Goal: Transaction & Acquisition: Subscribe to service/newsletter

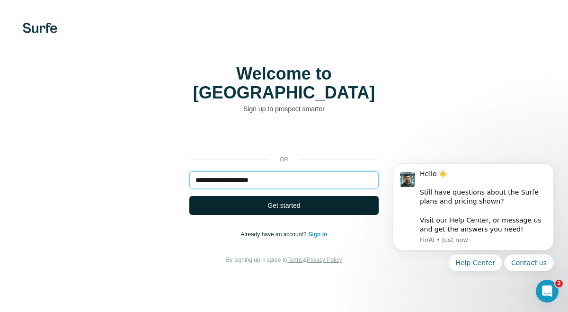
type input "**********"
click at [224, 196] on button "Get started" at bounding box center [283, 205] width 189 height 19
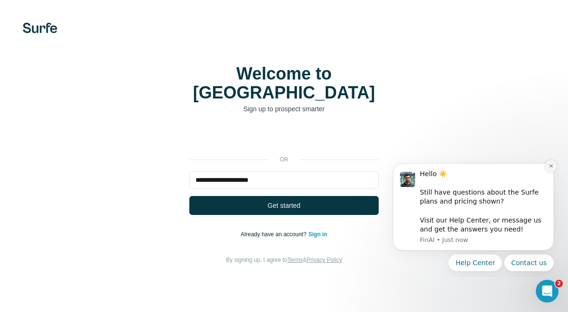
click at [549, 165] on icon "Dismiss notification" at bounding box center [551, 165] width 5 height 5
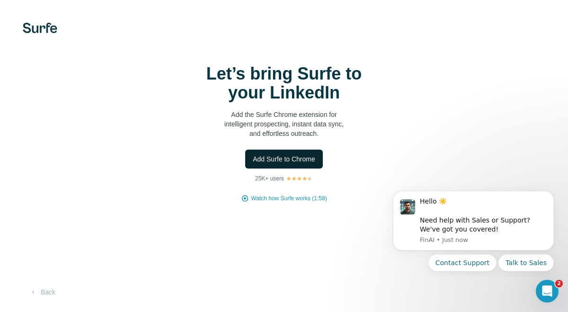
click at [309, 161] on span "Add Surfe to Chrome" at bounding box center [284, 158] width 63 height 9
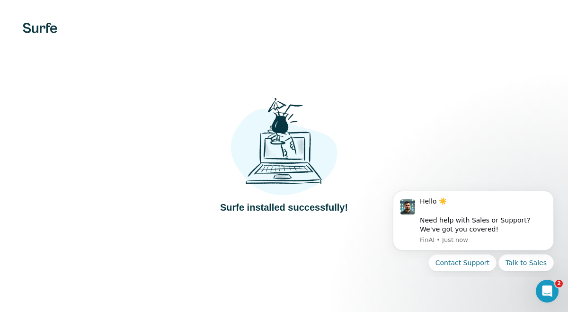
click at [282, 137] on img at bounding box center [284, 147] width 107 height 99
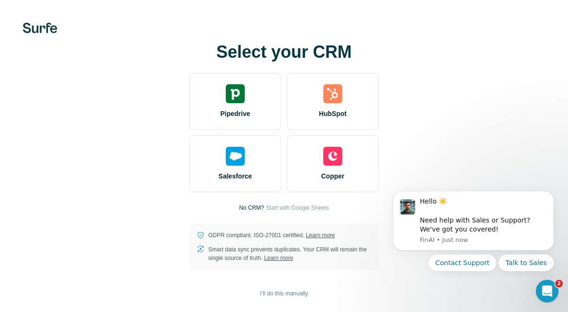
click at [108, 149] on div "Select your CRM Pipedrive HubSpot Salesforce Copper No CRM? Start with Google S…" at bounding box center [284, 156] width 530 height 227
drag, startPoint x: 242, startPoint y: 55, endPoint x: 324, endPoint y: 55, distance: 82.9
click at [324, 55] on h1 "Select your CRM" at bounding box center [283, 52] width 189 height 19
click at [550, 194] on icon "Dismiss notification" at bounding box center [551, 193] width 5 height 5
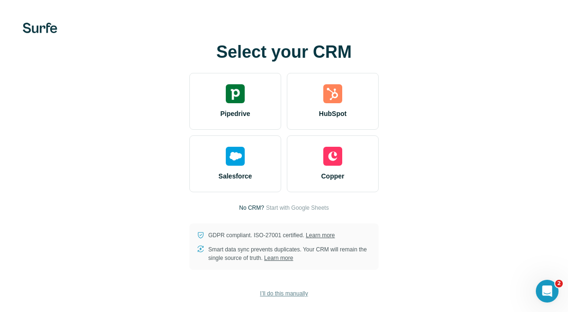
click at [260, 296] on span "I’ll do this manually" at bounding box center [284, 293] width 48 height 9
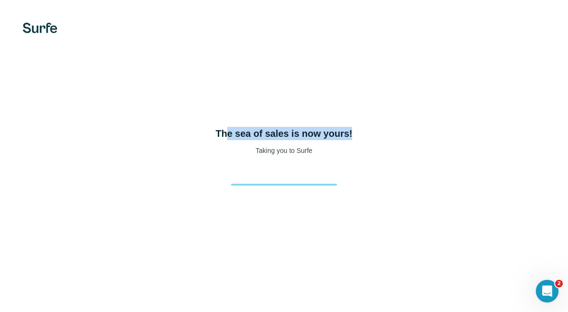
drag, startPoint x: 228, startPoint y: 132, endPoint x: 361, endPoint y: 132, distance: 133.6
click at [361, 132] on div "The sea of sales is now yours! Taking you to Surfe" at bounding box center [284, 141] width 530 height 28
